Goal: Transaction & Acquisition: Purchase product/service

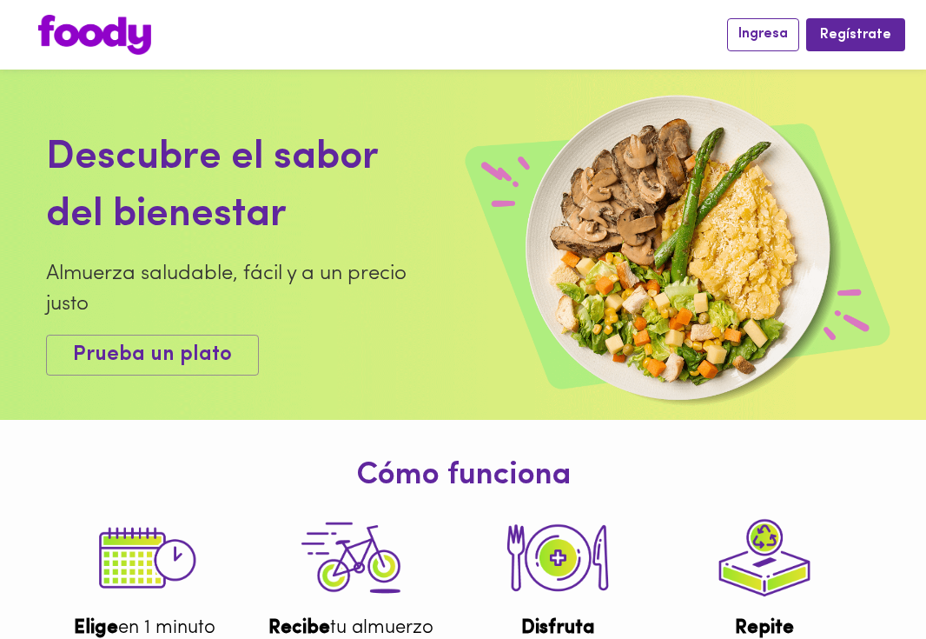
click at [769, 41] on span "Ingresa" at bounding box center [764, 34] width 50 height 17
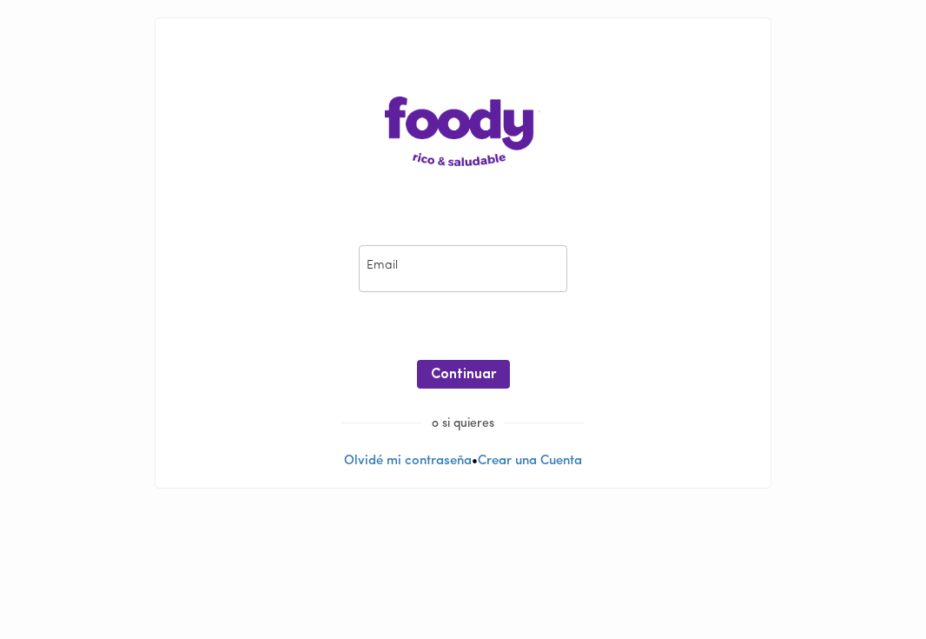
click at [407, 265] on input "email" at bounding box center [463, 269] width 209 height 48
type input "christian.cadenaf@gmail.com"
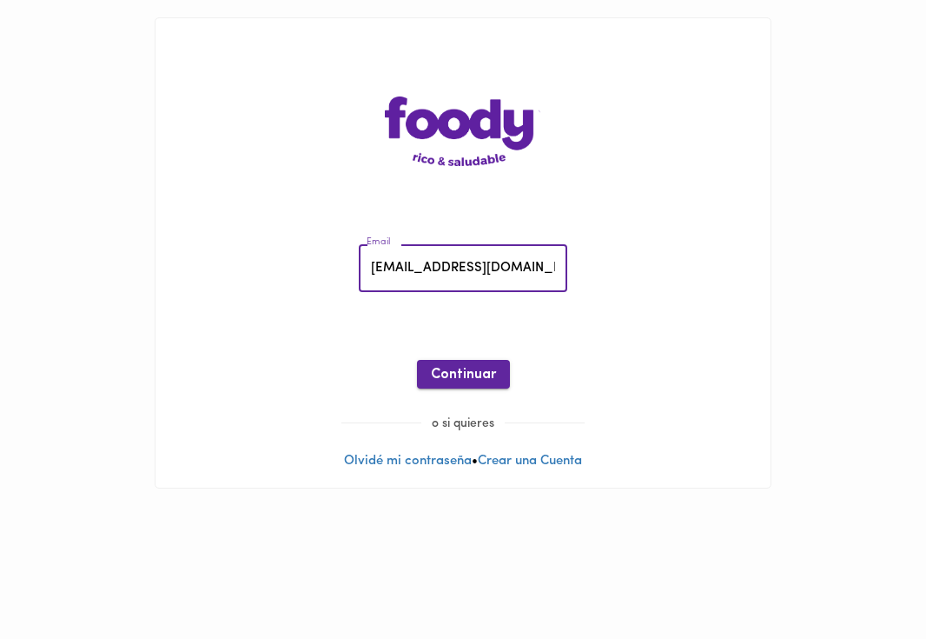
click at [484, 370] on span "Continuar" at bounding box center [463, 375] width 65 height 17
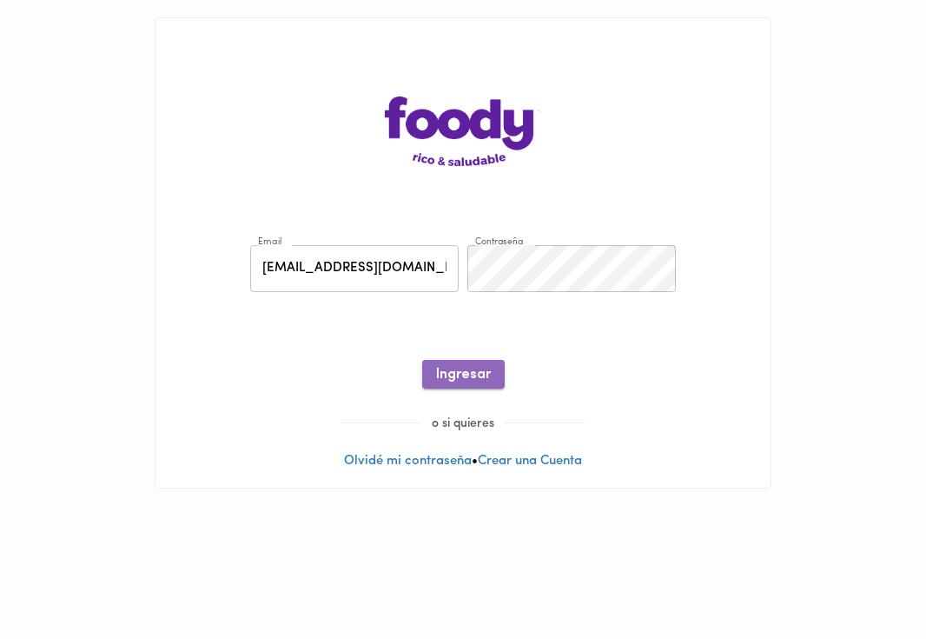
click at [474, 376] on span "Ingresar" at bounding box center [463, 375] width 55 height 17
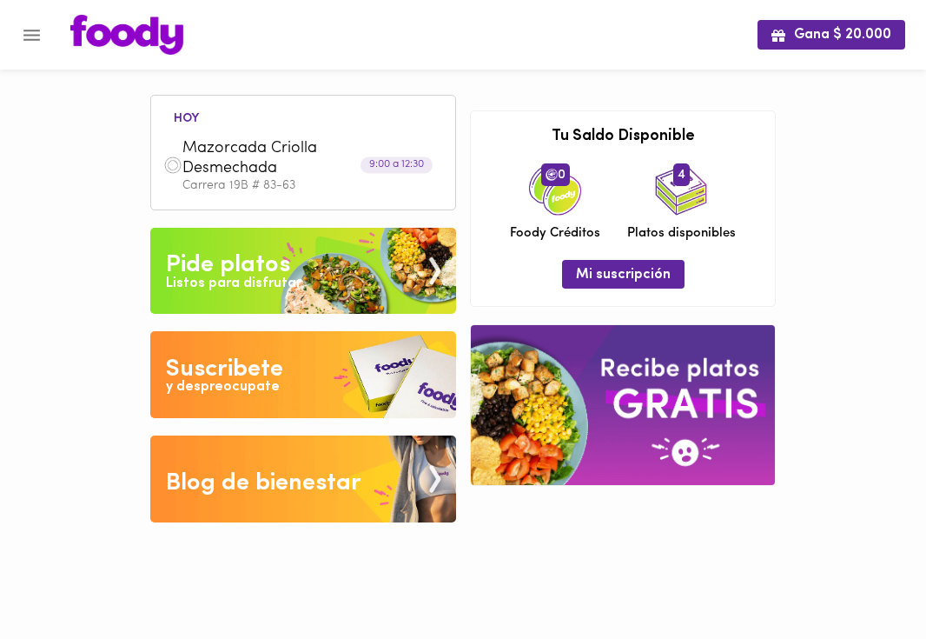
click at [319, 175] on span "Mazorcada Criolla Desmechada" at bounding box center [282, 159] width 200 height 41
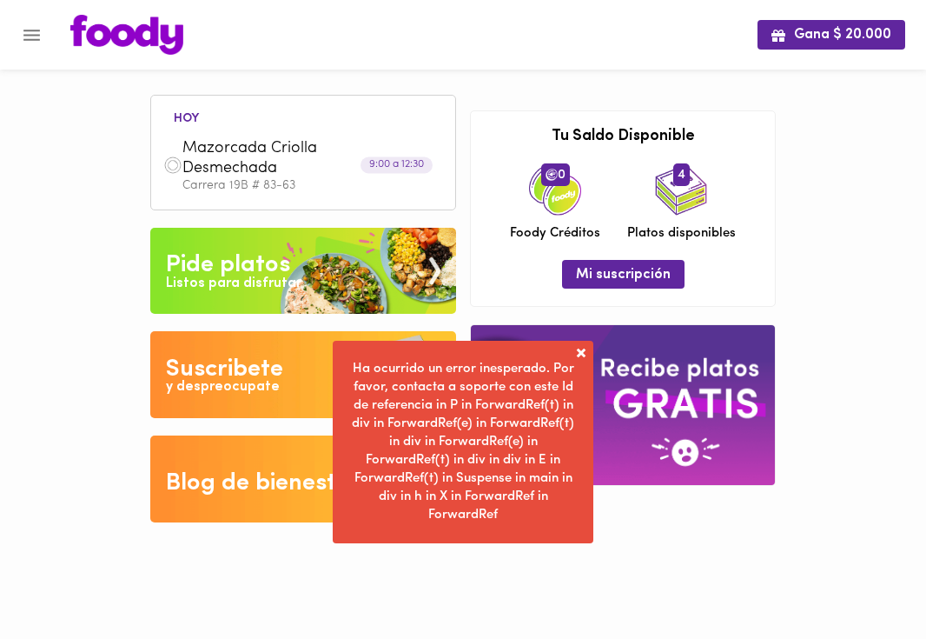
click at [583, 348] on span at bounding box center [581, 352] width 17 height 17
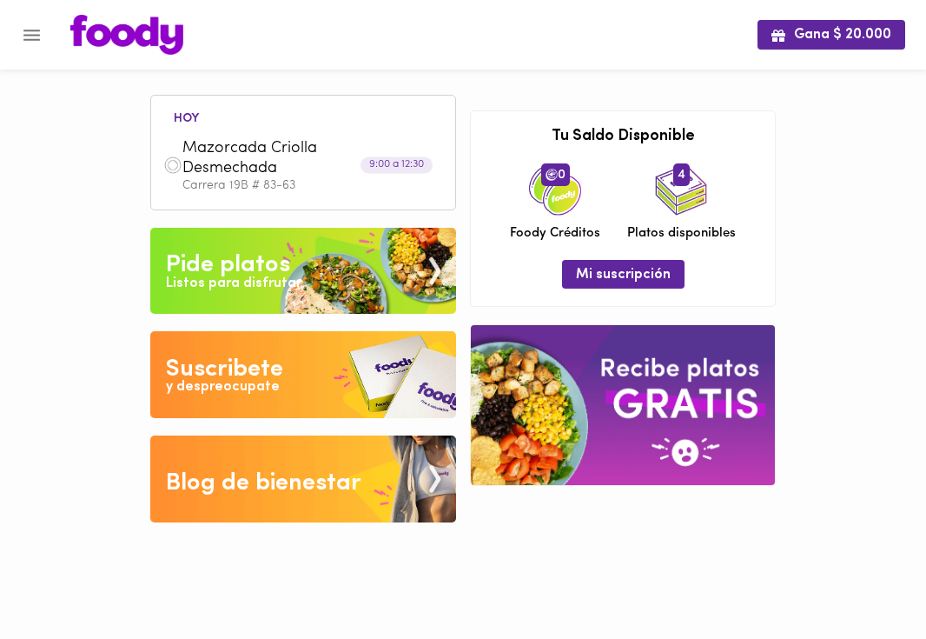
click at [210, 165] on span "Mazorcada Criolla Desmechada" at bounding box center [282, 159] width 200 height 41
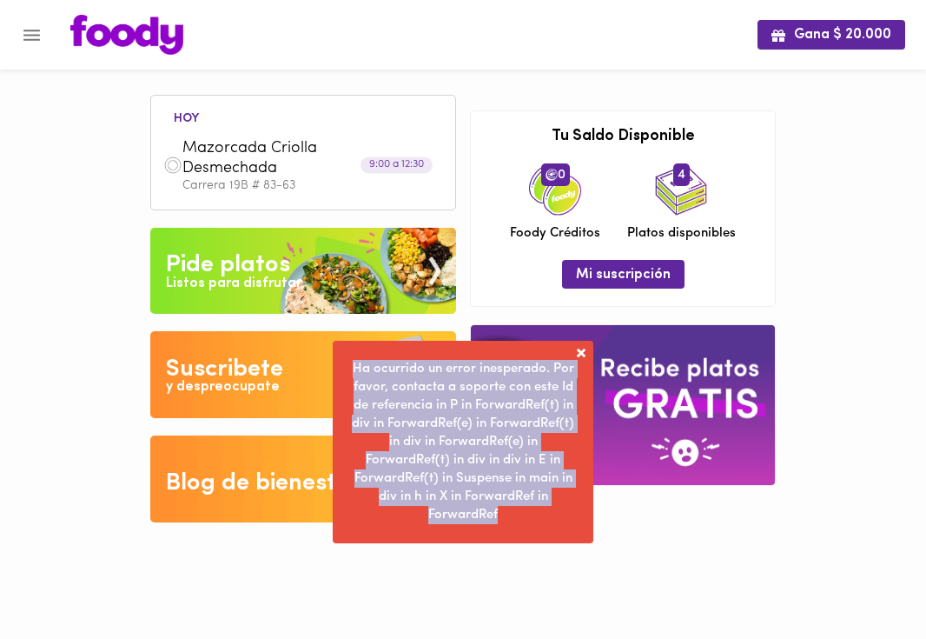
drag, startPoint x: 355, startPoint y: 369, endPoint x: 509, endPoint y: 513, distance: 210.9
click at [509, 513] on div "Ha ocurrido un error inesperado. Por favor, contacta a soporte con este Id de r…" at bounding box center [463, 442] width 222 height 164
copy span "Ha ocurrido un error inesperado. Por favor, contacta a soporte con este Id de r…"
